Goal: Information Seeking & Learning: Learn about a topic

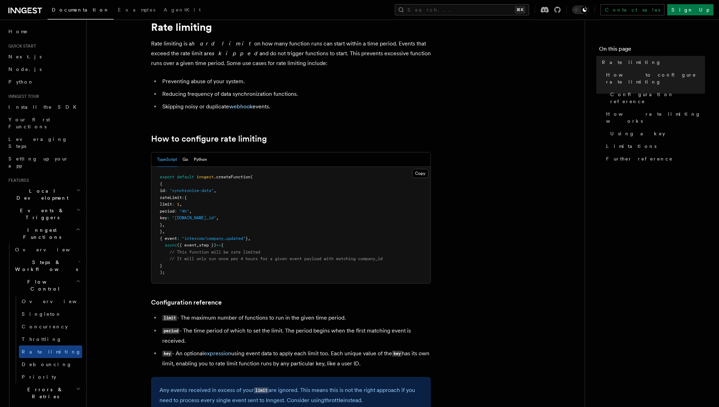
scroll to position [31, 0]
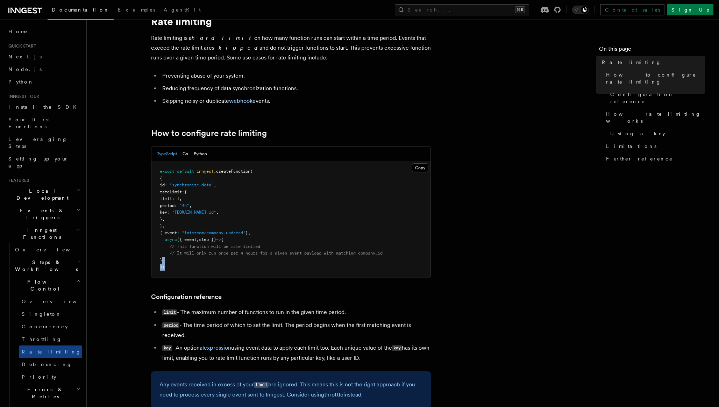
drag, startPoint x: 185, startPoint y: 267, endPoint x: 254, endPoint y: 261, distance: 69.5
click at [254, 261] on pre "export default inngest .createFunction ( { id : "synchronize-data" , rateLimit …" at bounding box center [291, 219] width 279 height 117
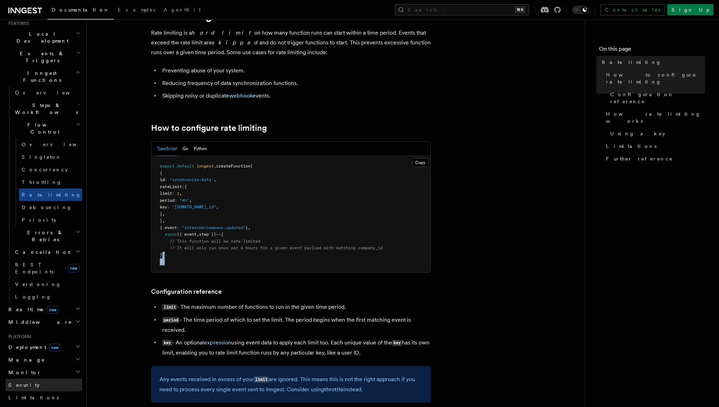
scroll to position [0, 0]
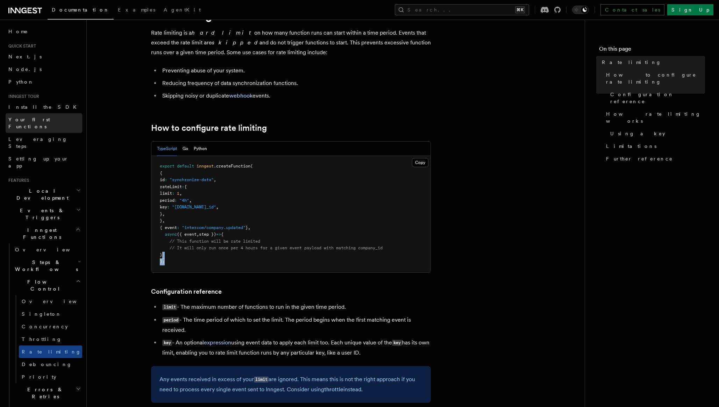
click at [46, 121] on span "Your first Functions" at bounding box center [29, 123] width 42 height 13
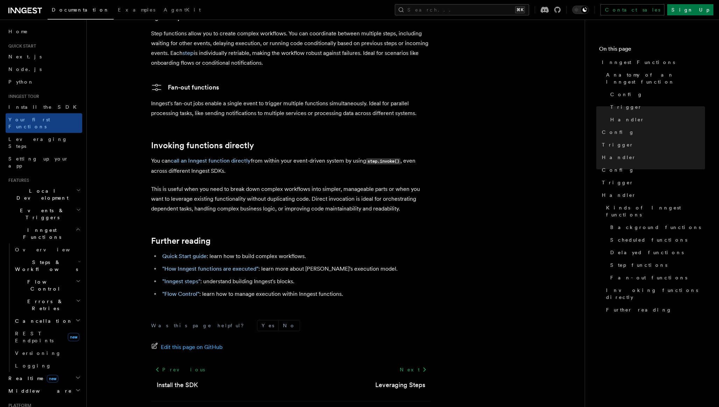
scroll to position [1310, 0]
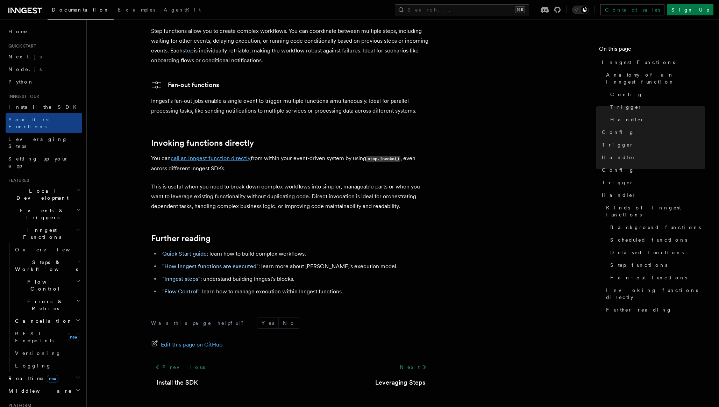
click at [185, 155] on link "call an Inngest function directly" at bounding box center [211, 158] width 80 height 7
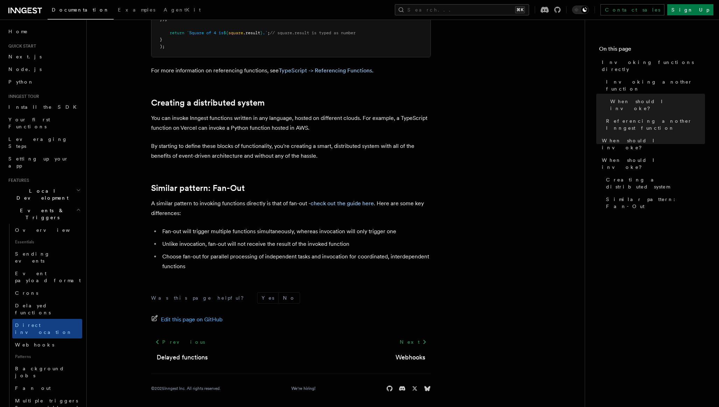
scroll to position [887, 0]
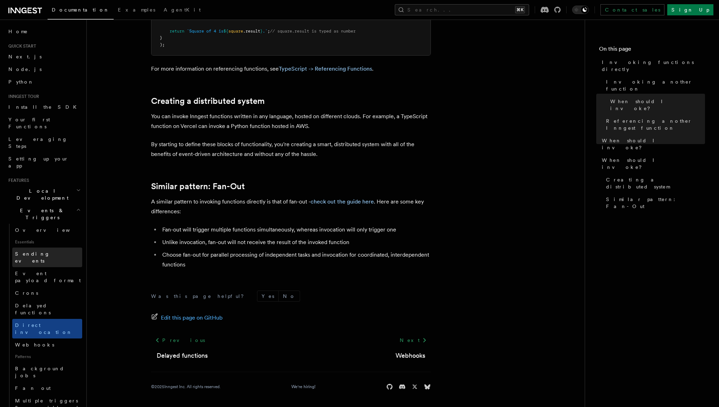
click at [57, 248] on link "Sending events" at bounding box center [47, 258] width 70 height 20
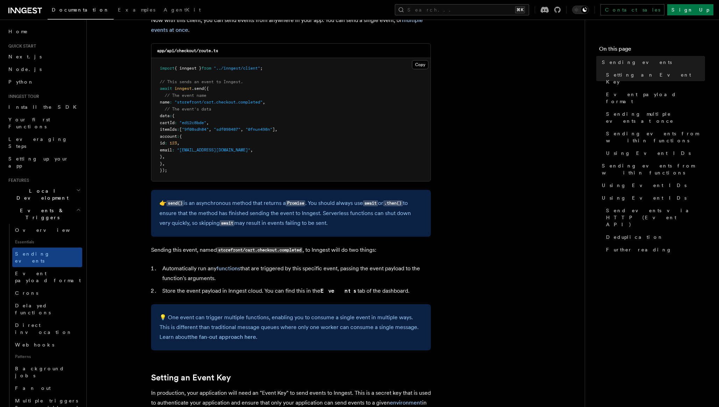
scroll to position [194, 0]
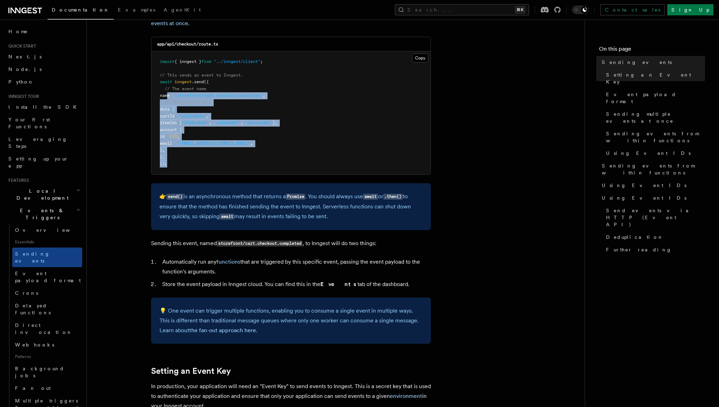
drag, startPoint x: 167, startPoint y: 98, endPoint x: 286, endPoint y: 169, distance: 138.6
click at [286, 169] on pre "import { inngest } from "../inngest/client" ; // This sends an event to Inngest…" at bounding box center [291, 112] width 279 height 123
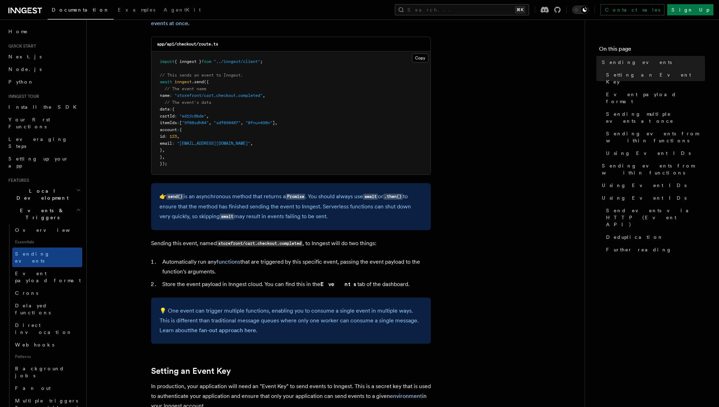
click at [335, 228] on div "👉 send() is an asynchronous method that returns a Promise . You should always u…" at bounding box center [291, 206] width 280 height 47
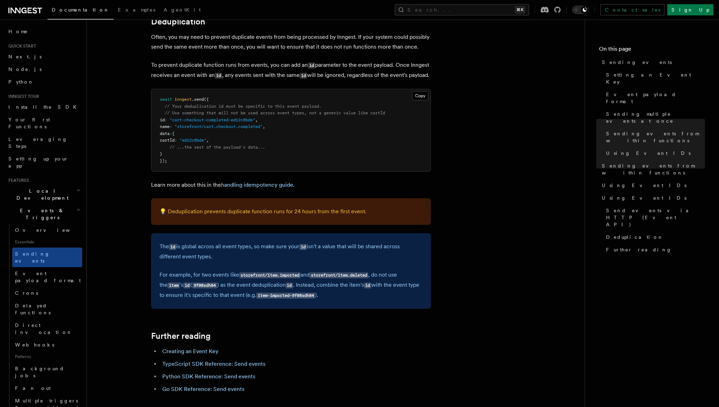
scroll to position [1796, 0]
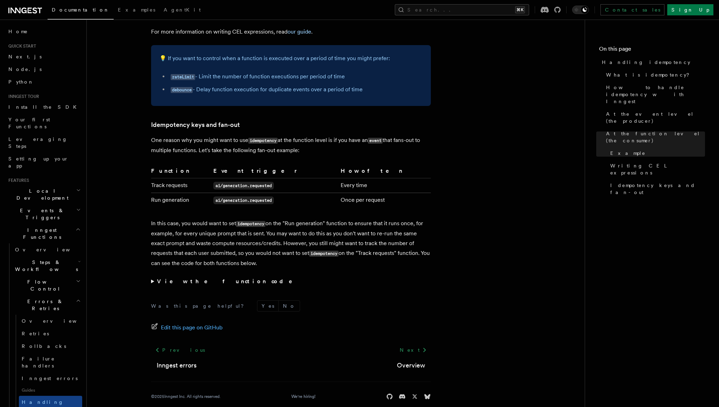
scroll to position [1288, 0]
